Goal: Information Seeking & Learning: Learn about a topic

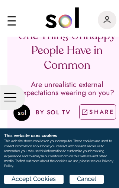
scroll to position [56, 0]
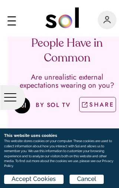
click at [38, 182] on span "Accept Cookies" at bounding box center [33, 179] width 44 height 9
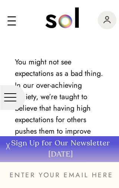
scroll to position [545, 0]
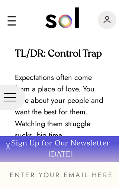
click at [12, 24] on div "main navigation" at bounding box center [11, 24] width 9 height 1
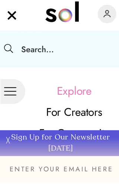
scroll to position [661, 0]
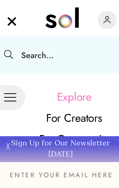
click at [11, 21] on img "main navigation" at bounding box center [11, 19] width 9 height 13
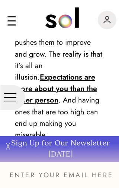
scroll to position [612, 0]
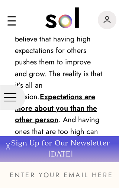
click at [10, 158] on button "╳" at bounding box center [7, 153] width 15 height 35
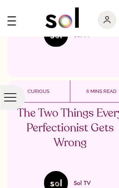
scroll to position [3315, 0]
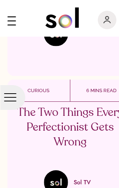
click at [80, 106] on p "The Two Things Every Perfectionist Gets Wrong" at bounding box center [69, 128] width 109 height 44
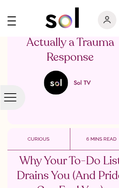
scroll to position [2911, 0]
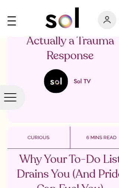
click at [80, 127] on div "6 MINS READ" at bounding box center [101, 138] width 62 height 22
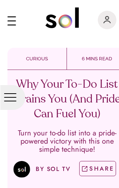
click at [77, 101] on h1 "Why Your To-Do List Drains You (And Pride Can Fuel You)" at bounding box center [66, 99] width 109 height 44
click at [73, 89] on h1 "Why Your To-Do List Drains You (And Pride Can Fuel You)" at bounding box center [66, 99] width 109 height 44
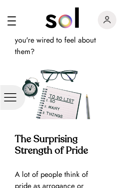
scroll to position [409, 0]
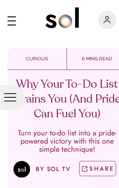
click at [105, 54] on div "6 MINS READ" at bounding box center [96, 59] width 59 height 22
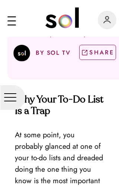
scroll to position [118, 0]
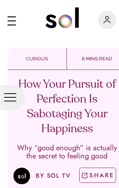
click at [44, 89] on h1 "How Your Pursuit of Perfection Is Sabotaging Your Happiness" at bounding box center [66, 106] width 109 height 59
click at [11, 94] on div at bounding box center [12, 97] width 17 height 8
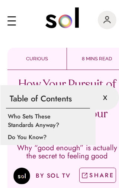
click at [54, 99] on p "Table of Contents" at bounding box center [48, 99] width 84 height 20
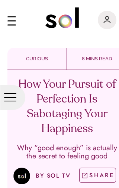
click at [14, 19] on div "main navigation" at bounding box center [11, 21] width 9 height 17
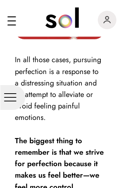
scroll to position [1234, 0]
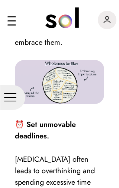
click at [113, 7] on div "main navigation" at bounding box center [107, 18] width 21 height 26
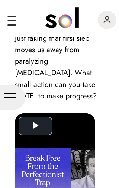
scroll to position [2851, 0]
